Goal: Task Accomplishment & Management: Use online tool/utility

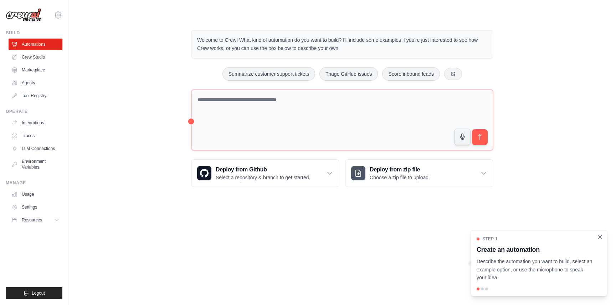
click at [599, 234] on icon "Close walkthrough" at bounding box center [600, 237] width 6 height 6
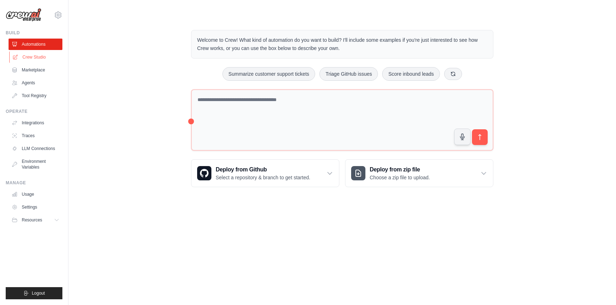
click at [28, 57] on link "Crew Studio" at bounding box center [36, 56] width 54 height 11
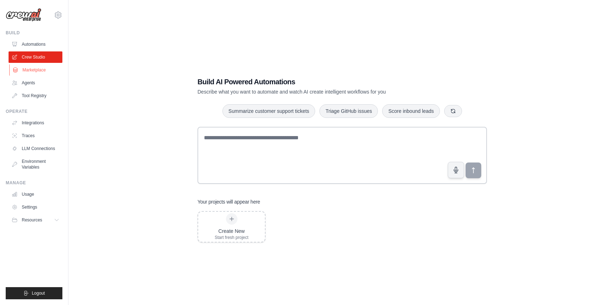
click at [30, 72] on link "Marketplace" at bounding box center [36, 69] width 54 height 11
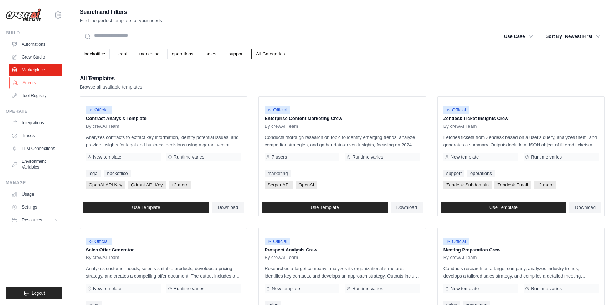
click at [36, 85] on link "Agents" at bounding box center [36, 82] width 54 height 11
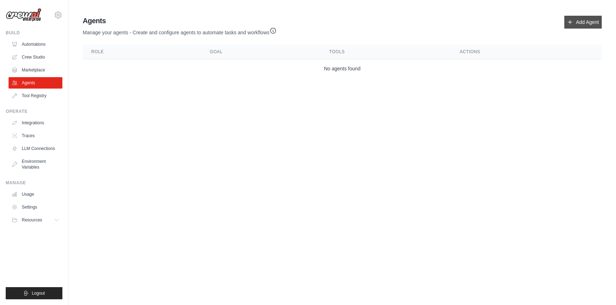
click at [583, 20] on link "Add Agent" at bounding box center [582, 22] width 37 height 13
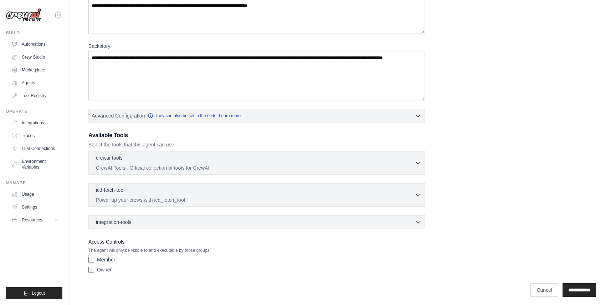
scroll to position [78, 0]
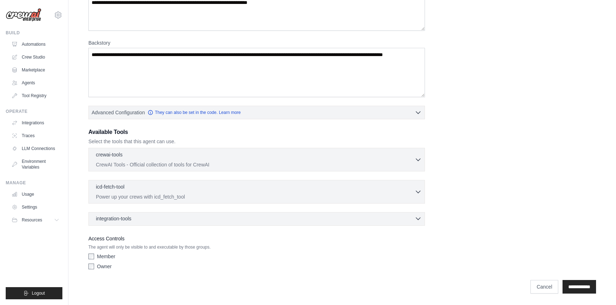
click at [419, 220] on icon "button" at bounding box center [418, 218] width 7 height 7
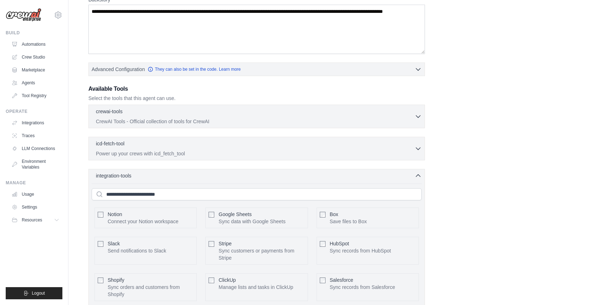
scroll to position [18, 0]
